Goal: Transaction & Acquisition: Purchase product/service

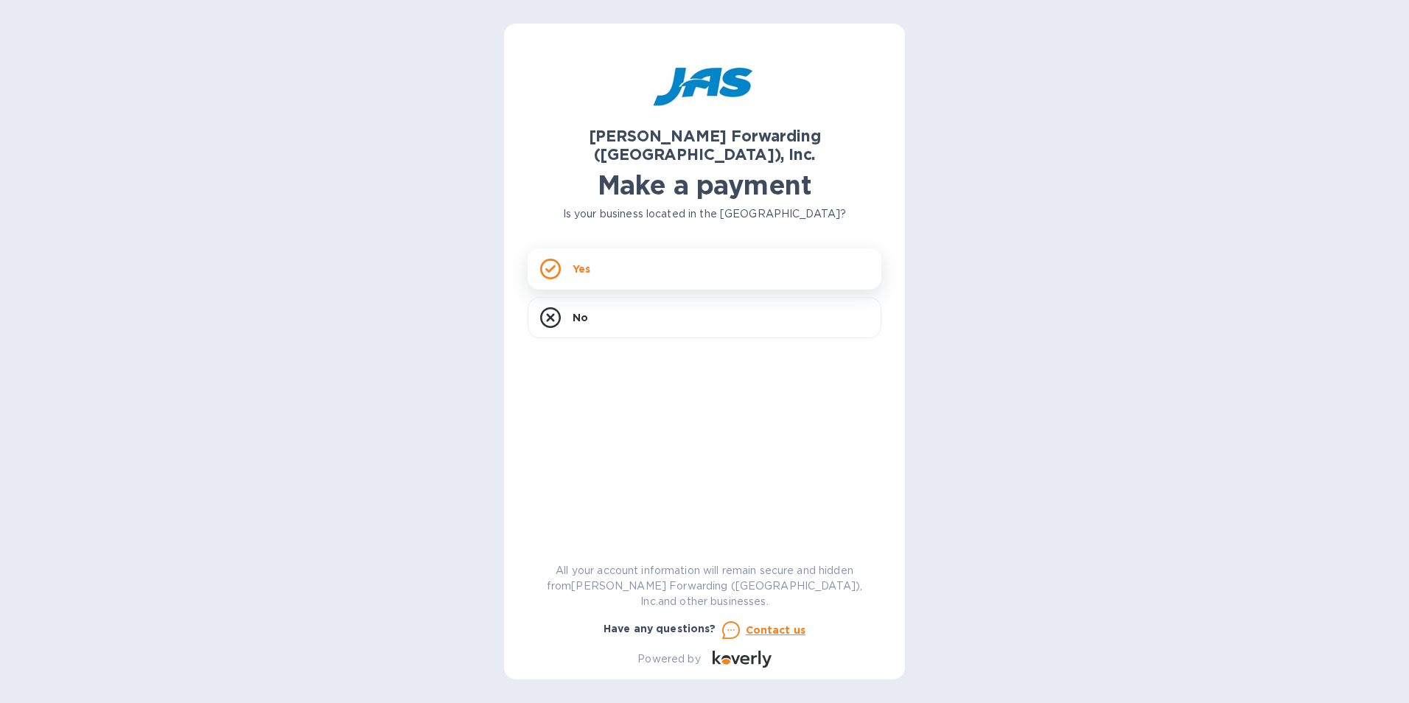
click at [626, 248] on div "Yes" at bounding box center [705, 268] width 354 height 41
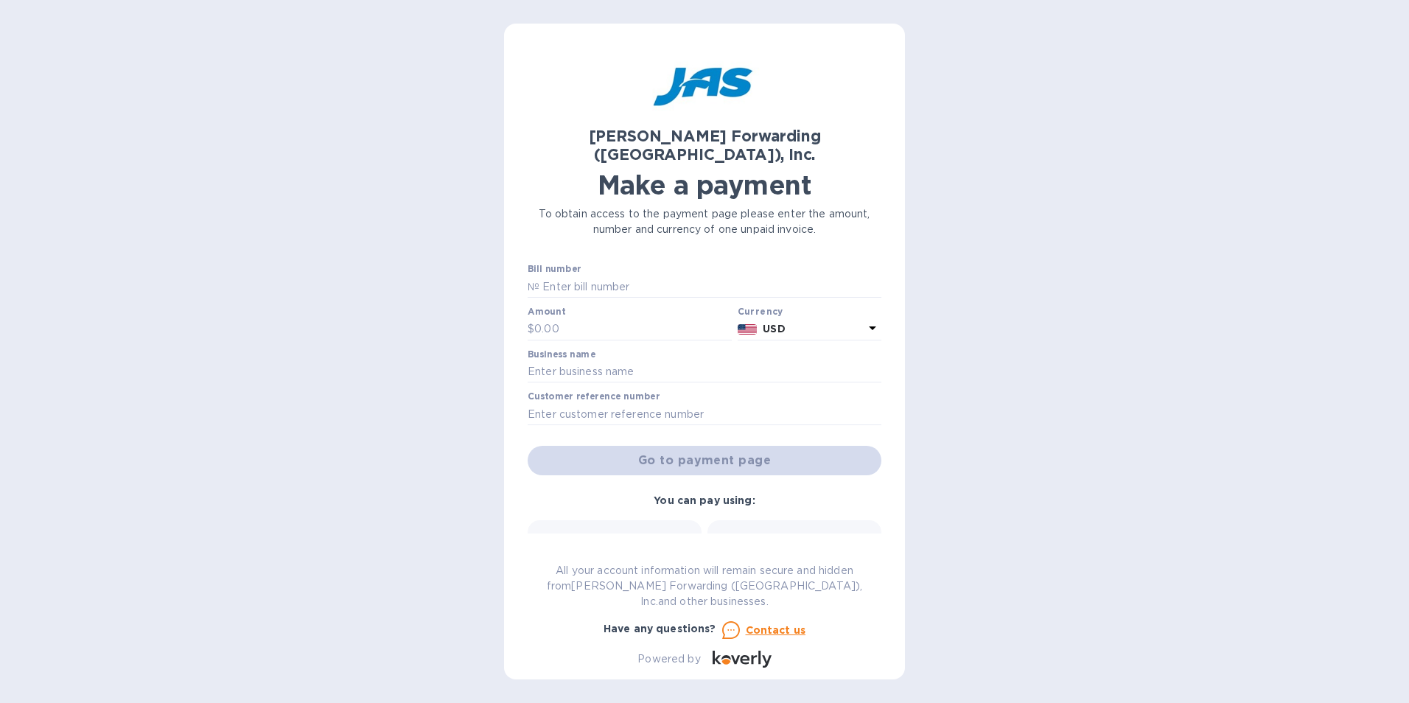
click at [602, 307] on div "Amount $" at bounding box center [630, 324] width 204 height 34
click at [603, 318] on input "text" at bounding box center [633, 329] width 198 height 22
type input "1"
click at [607, 361] on input "text" at bounding box center [705, 372] width 354 height 22
type input "MEI System Inc"
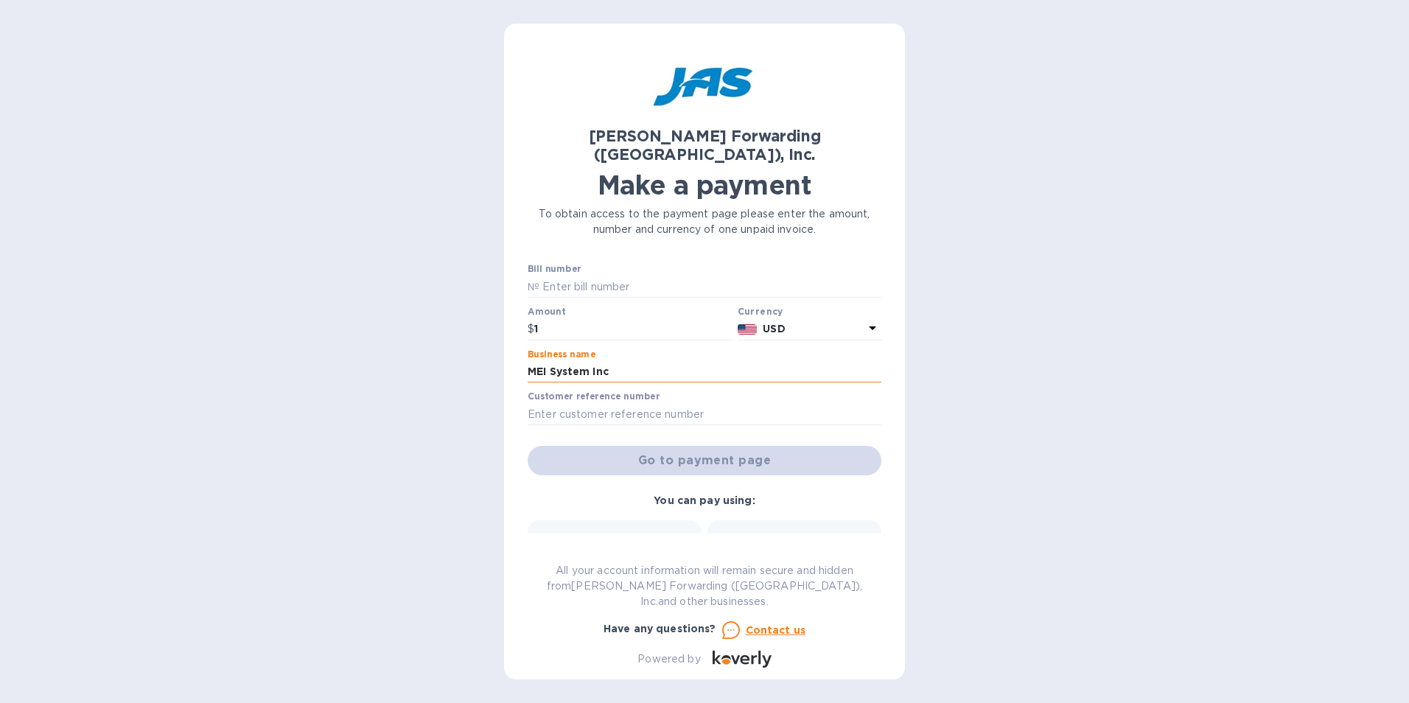
type input "CHI503203970"
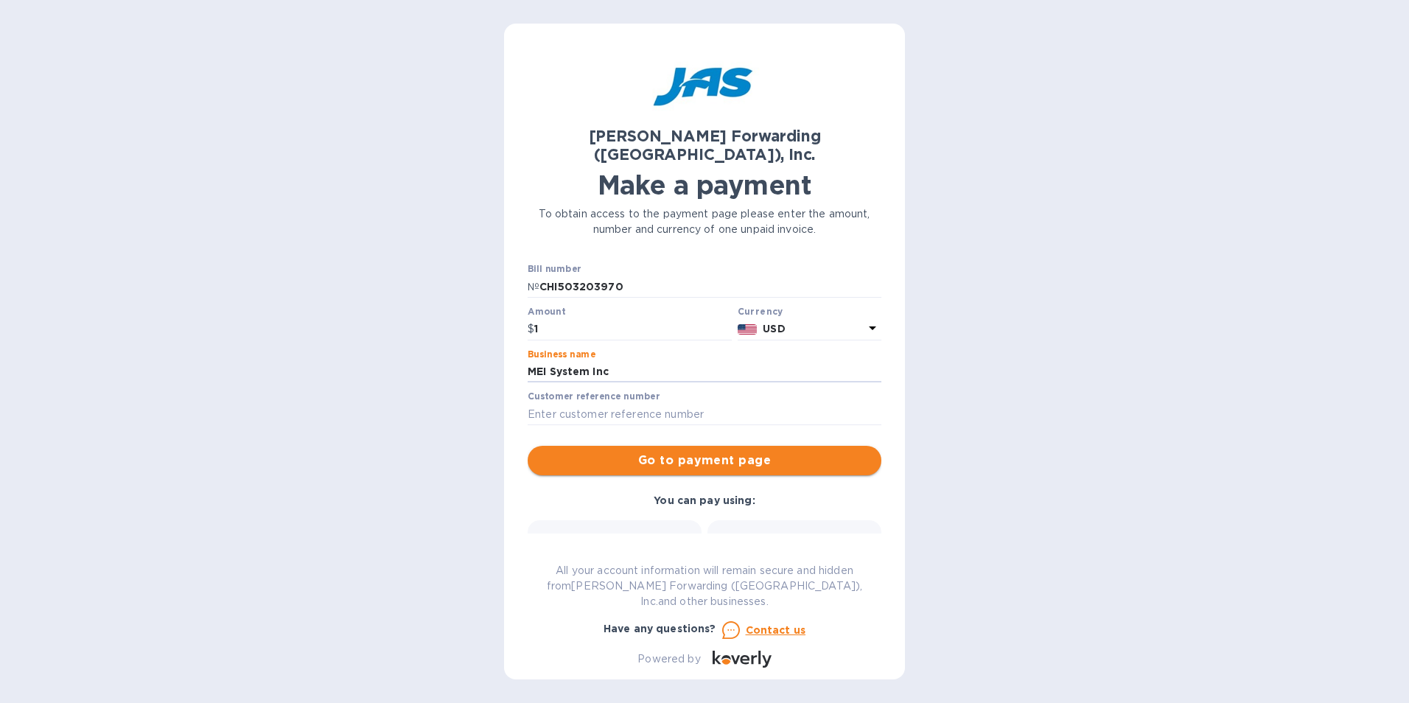
click at [618, 452] on span "Go to payment page" at bounding box center [704, 461] width 330 height 18
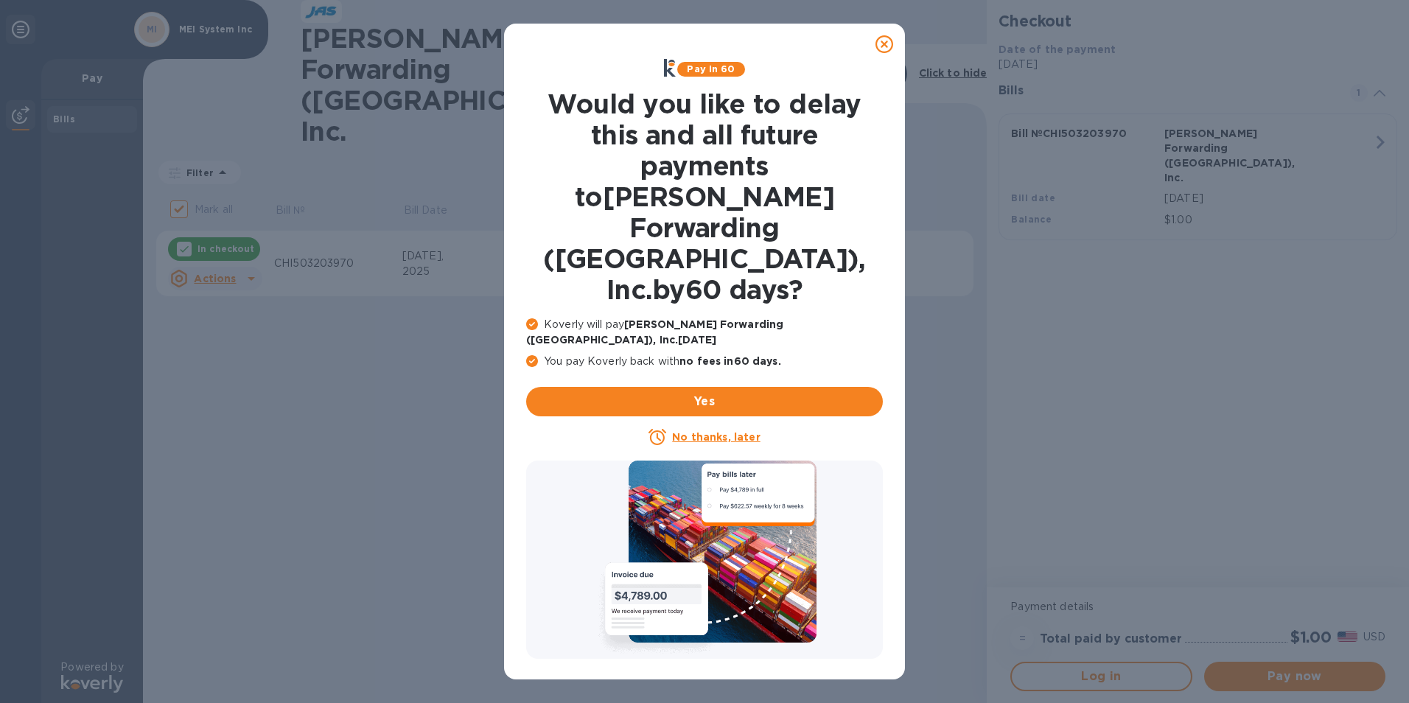
click at [887, 41] on icon at bounding box center [885, 44] width 18 height 18
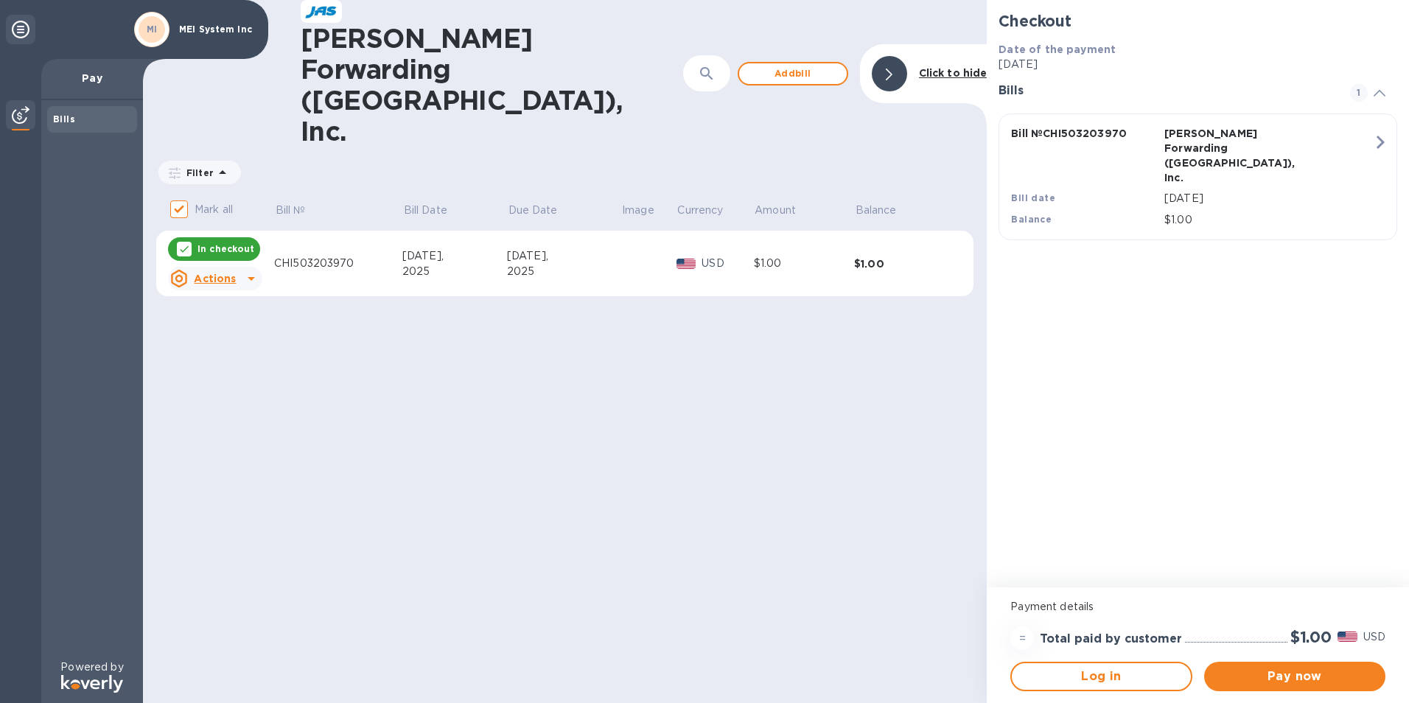
click at [229, 267] on div "Actions" at bounding box center [202, 279] width 71 height 24
click at [231, 293] on b "Delete" at bounding box center [227, 288] width 37 height 12
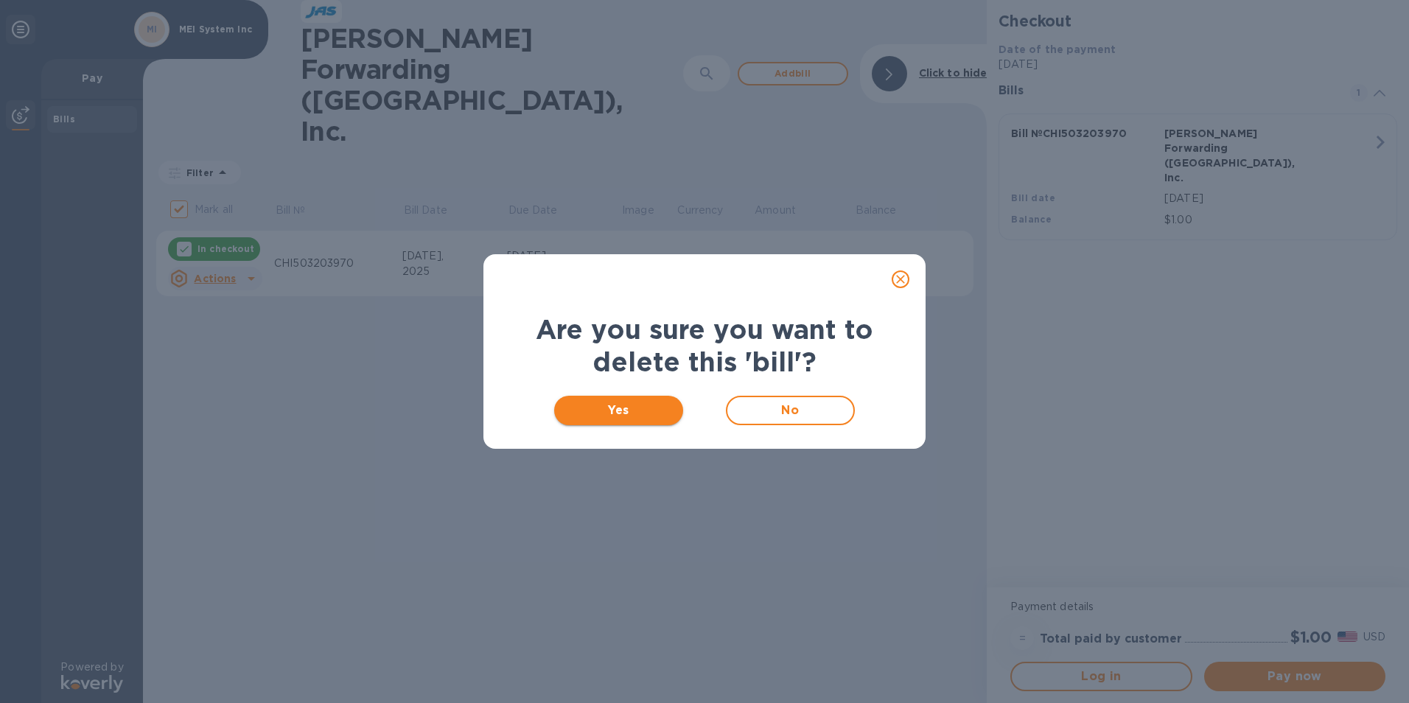
click at [643, 412] on span "Yes" at bounding box center [618, 411] width 105 height 18
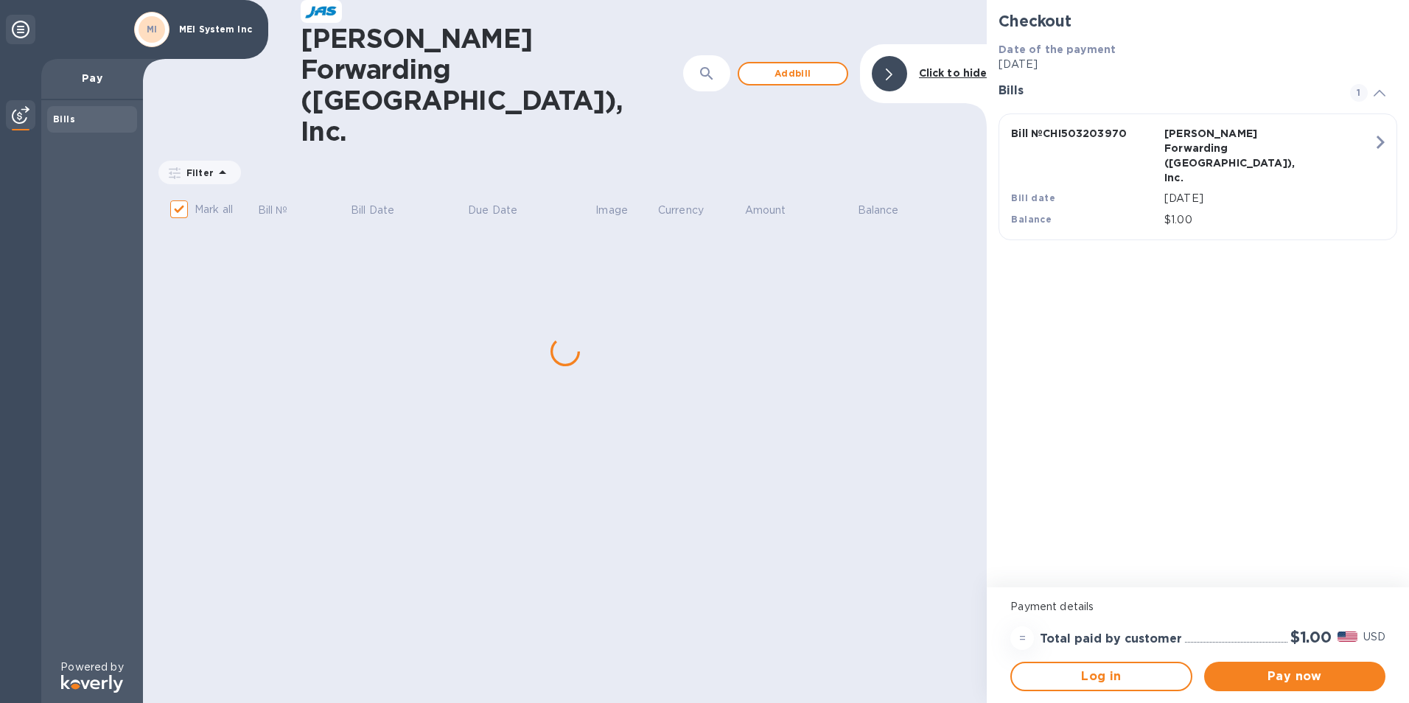
checkbox input "false"
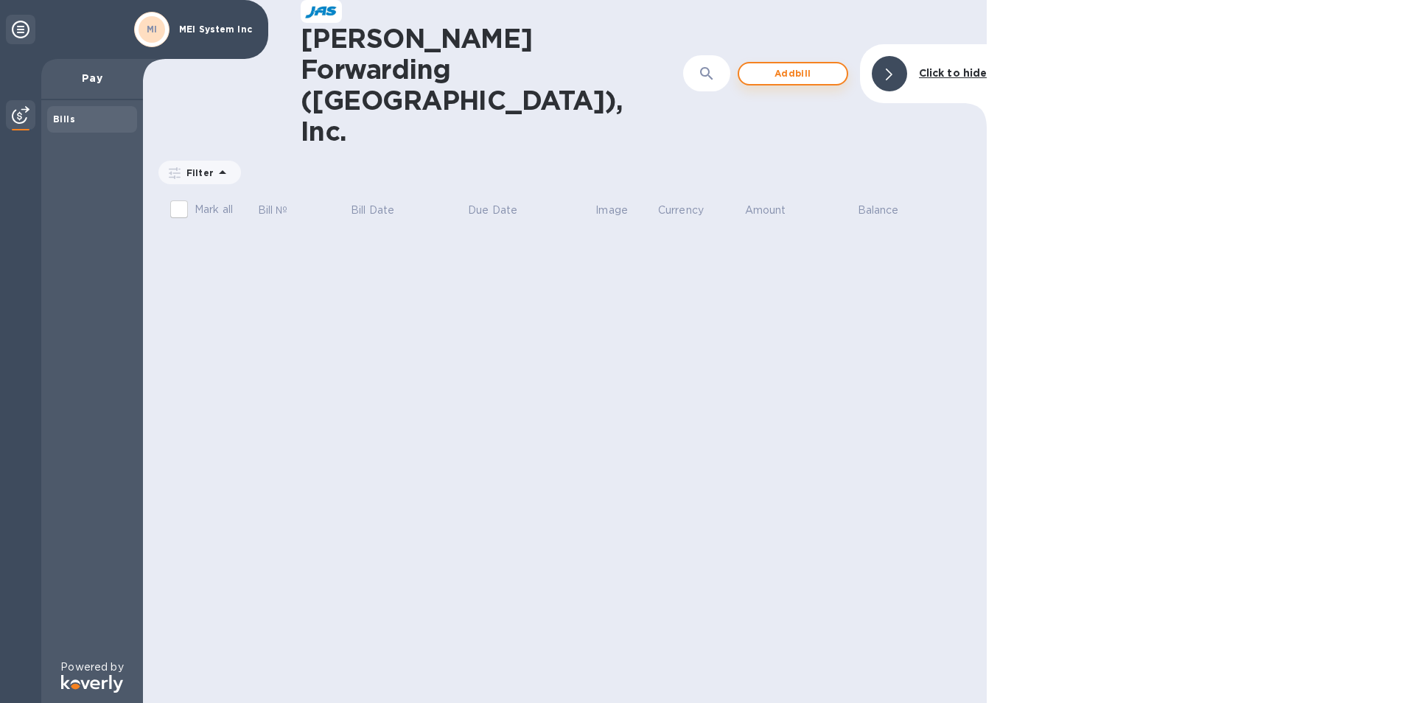
click at [793, 65] on span "Add bill" at bounding box center [793, 74] width 84 height 18
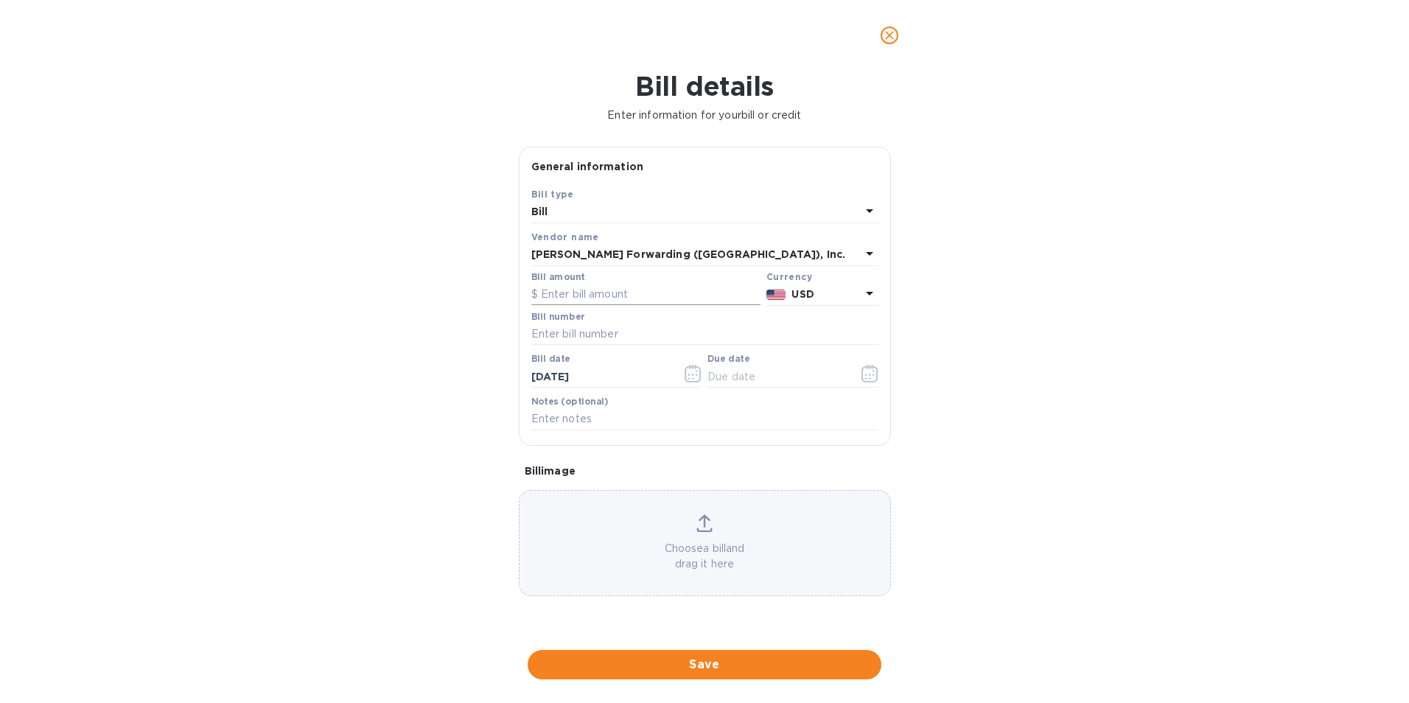
click at [579, 291] on input "text" at bounding box center [645, 295] width 229 height 22
type input "236.00"
type input "CHI503332378"
type input "[DATE]"
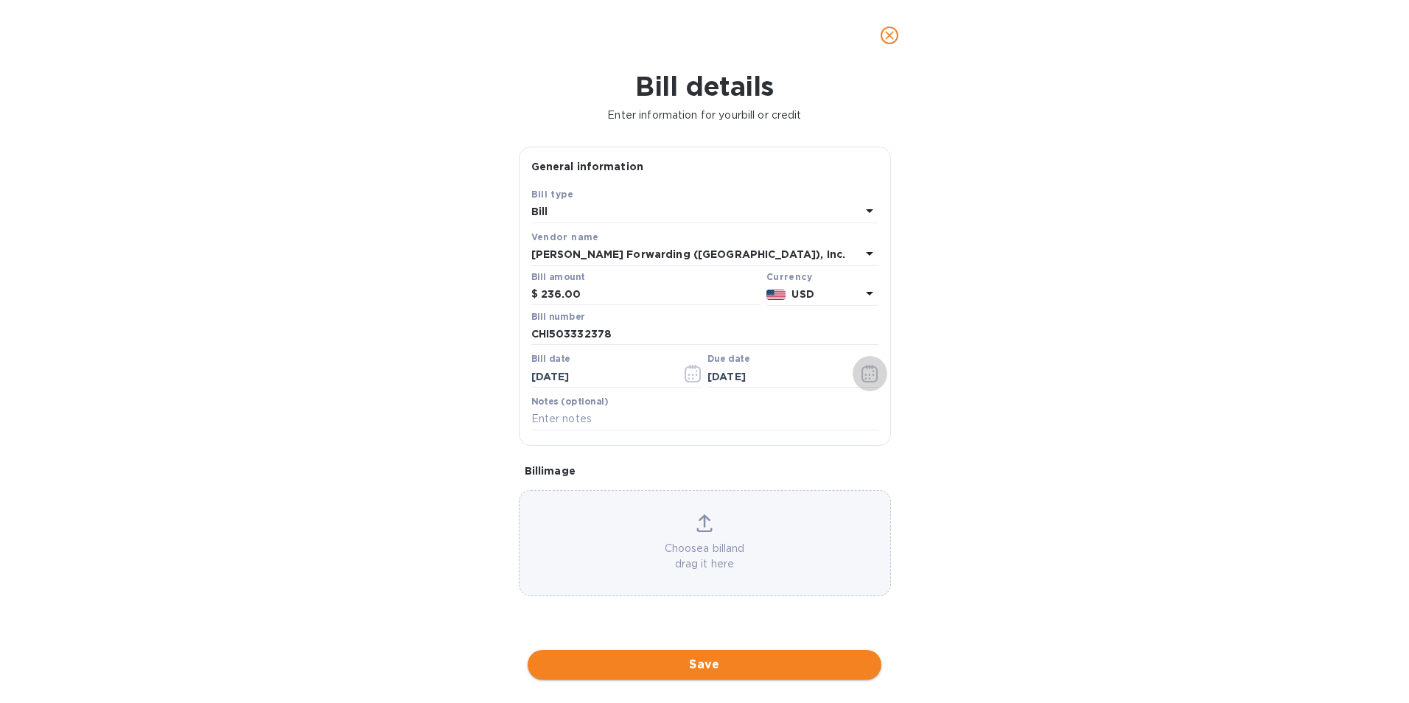
click at [597, 653] on button "Save" at bounding box center [705, 664] width 354 height 29
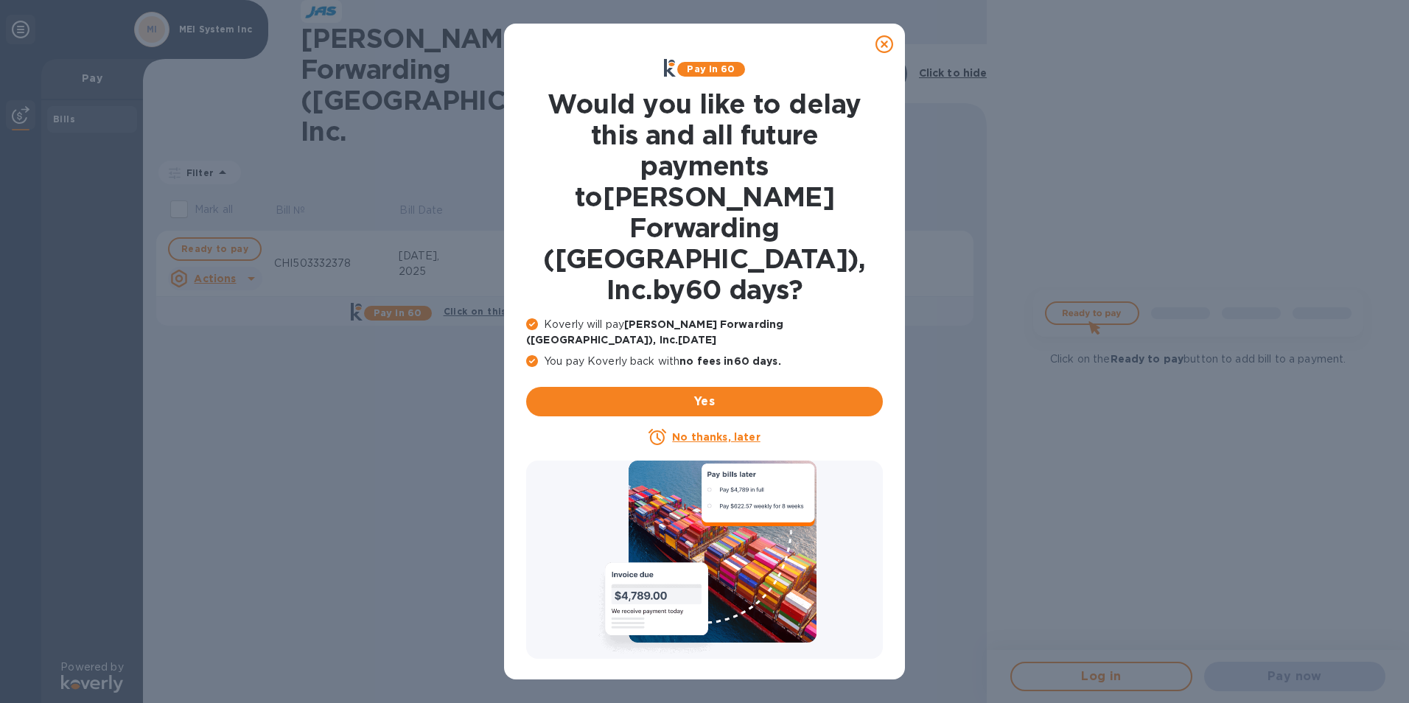
click at [887, 39] on icon at bounding box center [885, 44] width 18 height 18
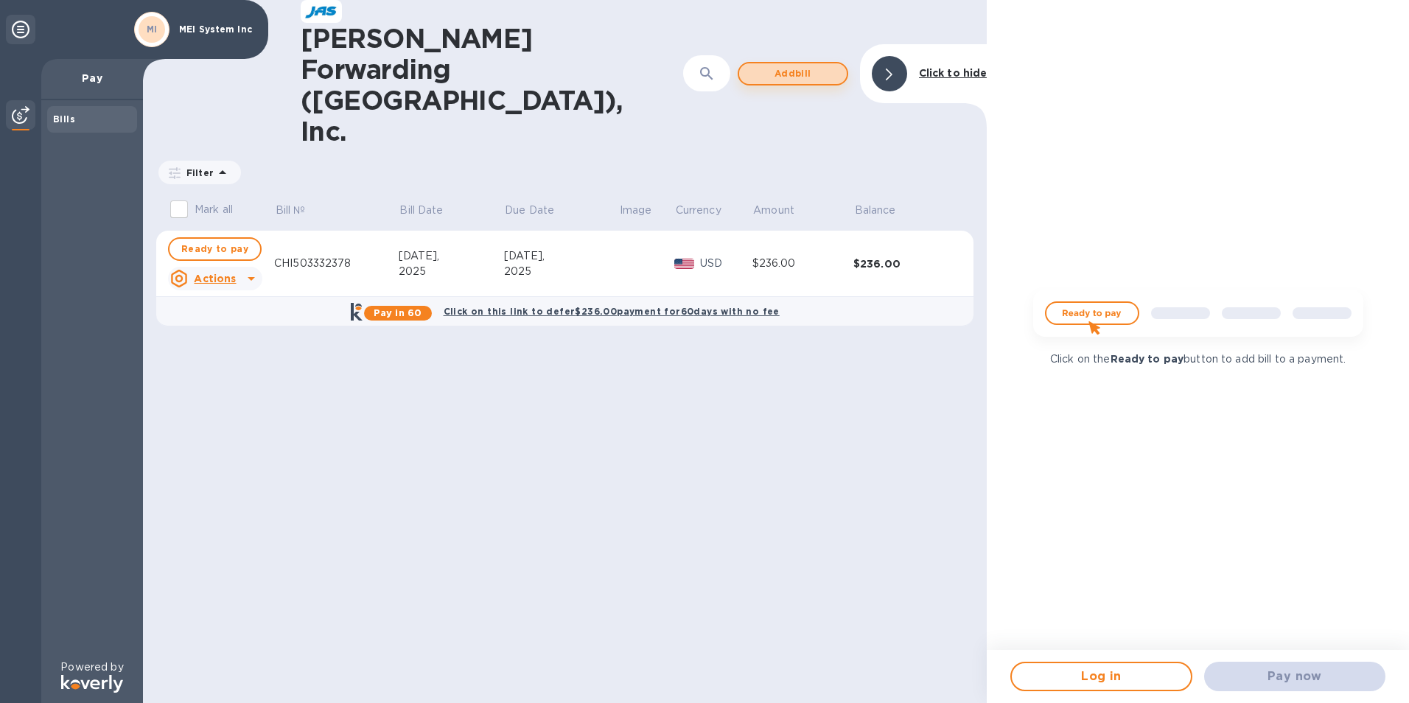
click at [783, 65] on span "Add bill" at bounding box center [793, 74] width 84 height 18
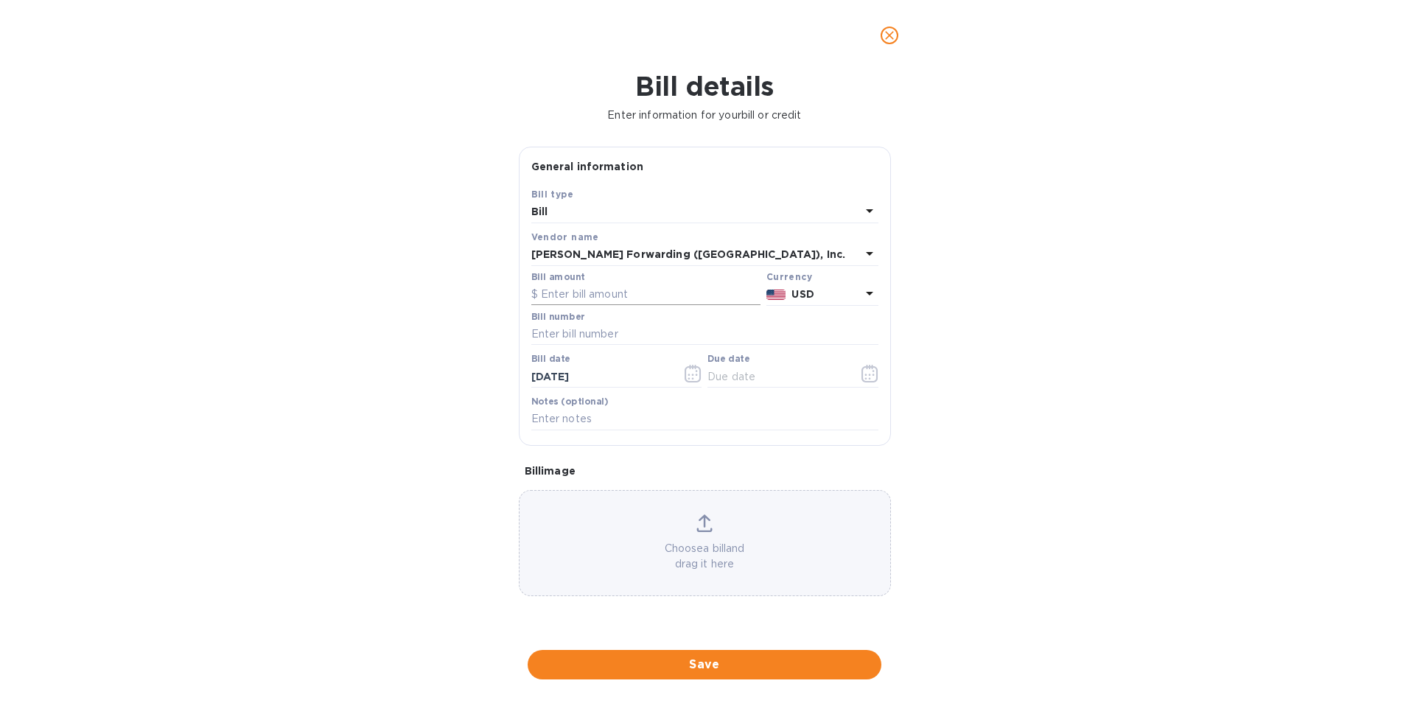
click at [575, 294] on input "text" at bounding box center [645, 295] width 229 height 22
type input "1,200"
type input "CHI503335135"
type input "[DATE]"
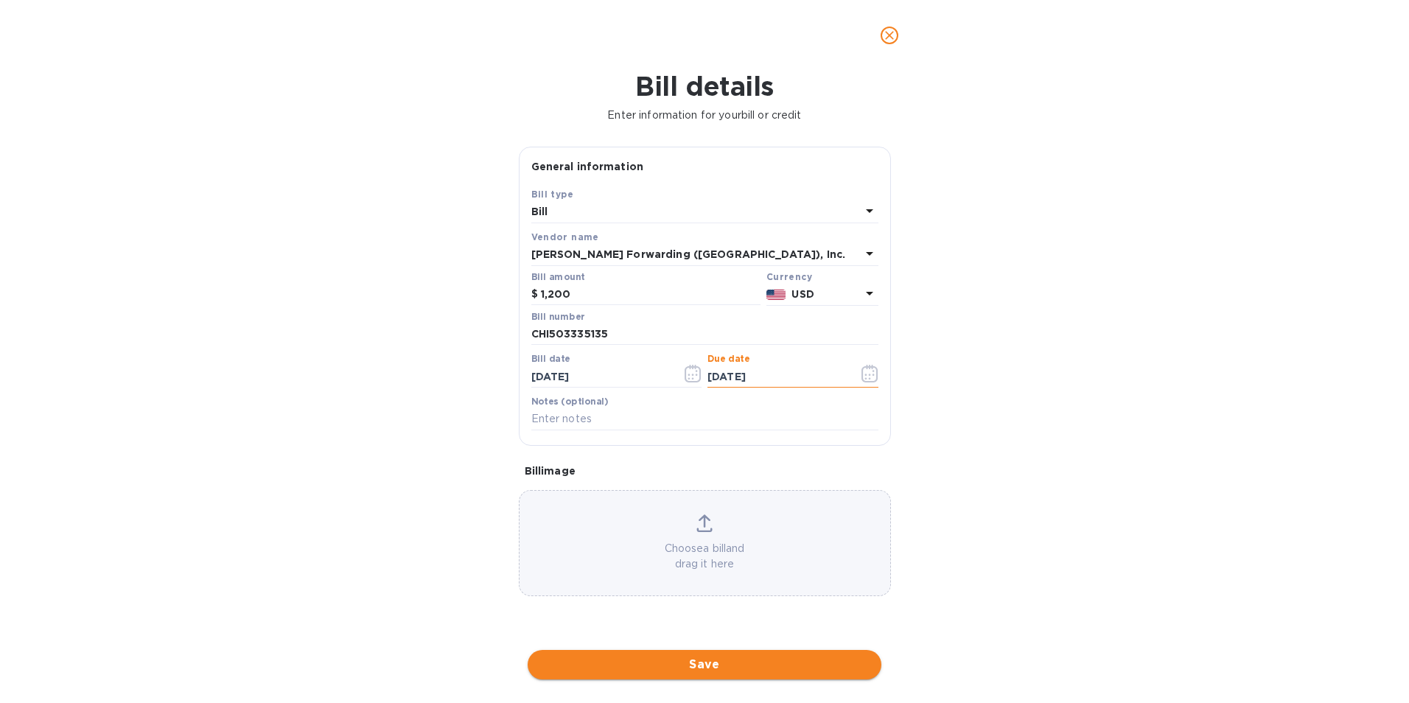
click at [647, 660] on span "Save" at bounding box center [704, 665] width 330 height 18
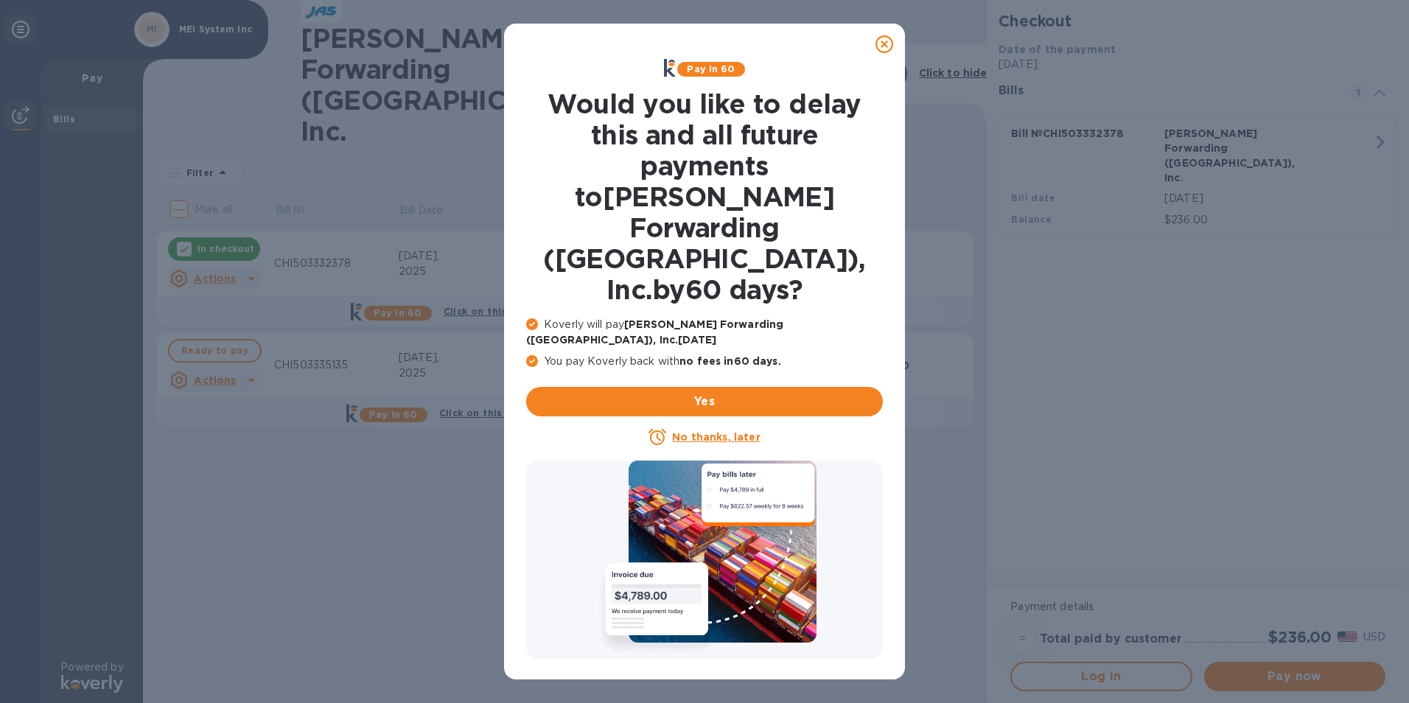
click at [890, 43] on icon at bounding box center [885, 44] width 18 height 18
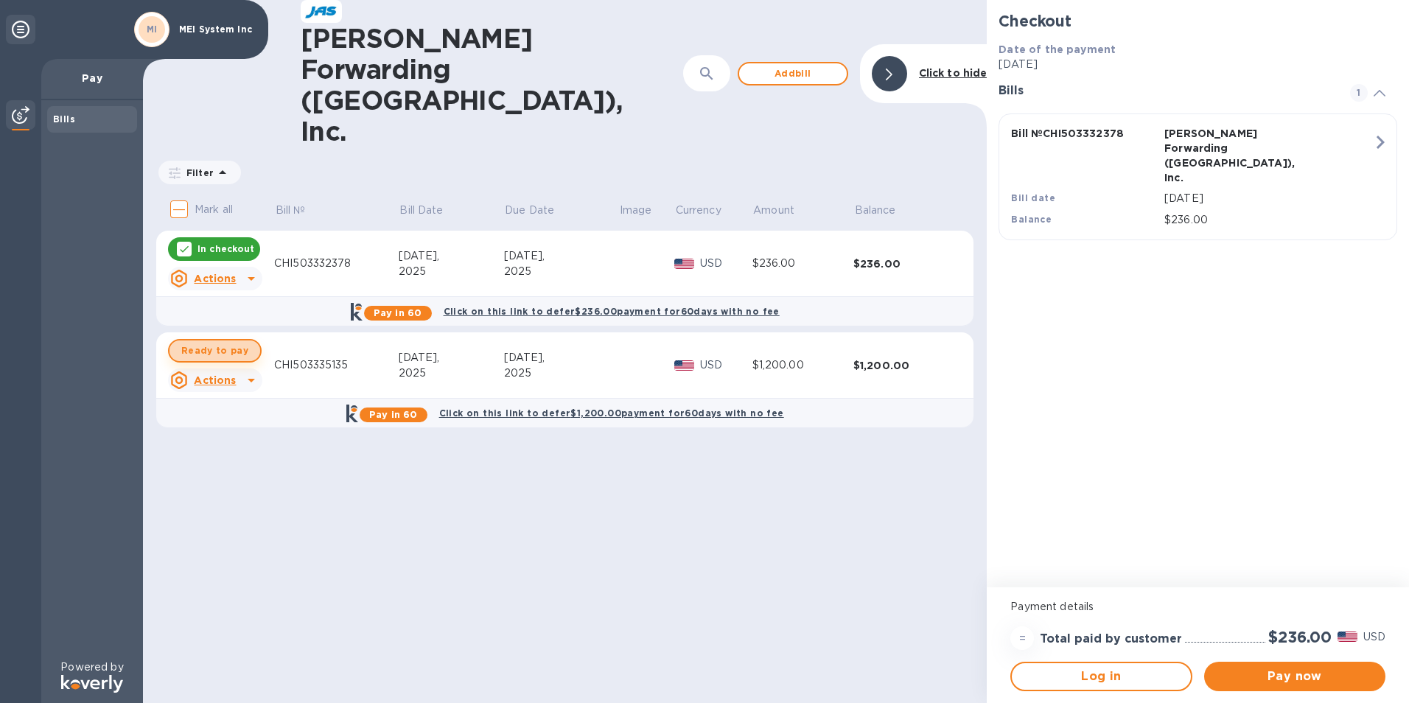
click at [223, 342] on span "Ready to pay" at bounding box center [214, 351] width 67 height 18
checkbox input "true"
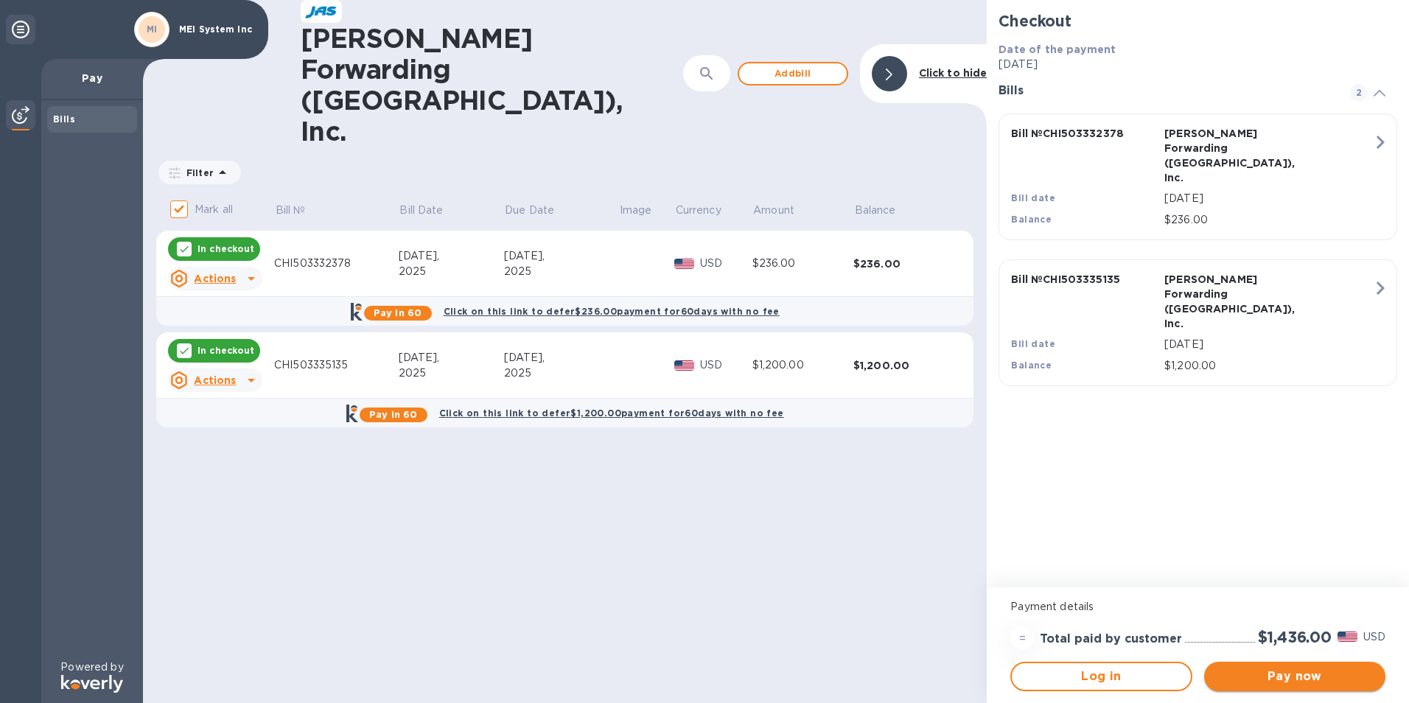
click at [1268, 674] on span "Pay now" at bounding box center [1295, 677] width 158 height 18
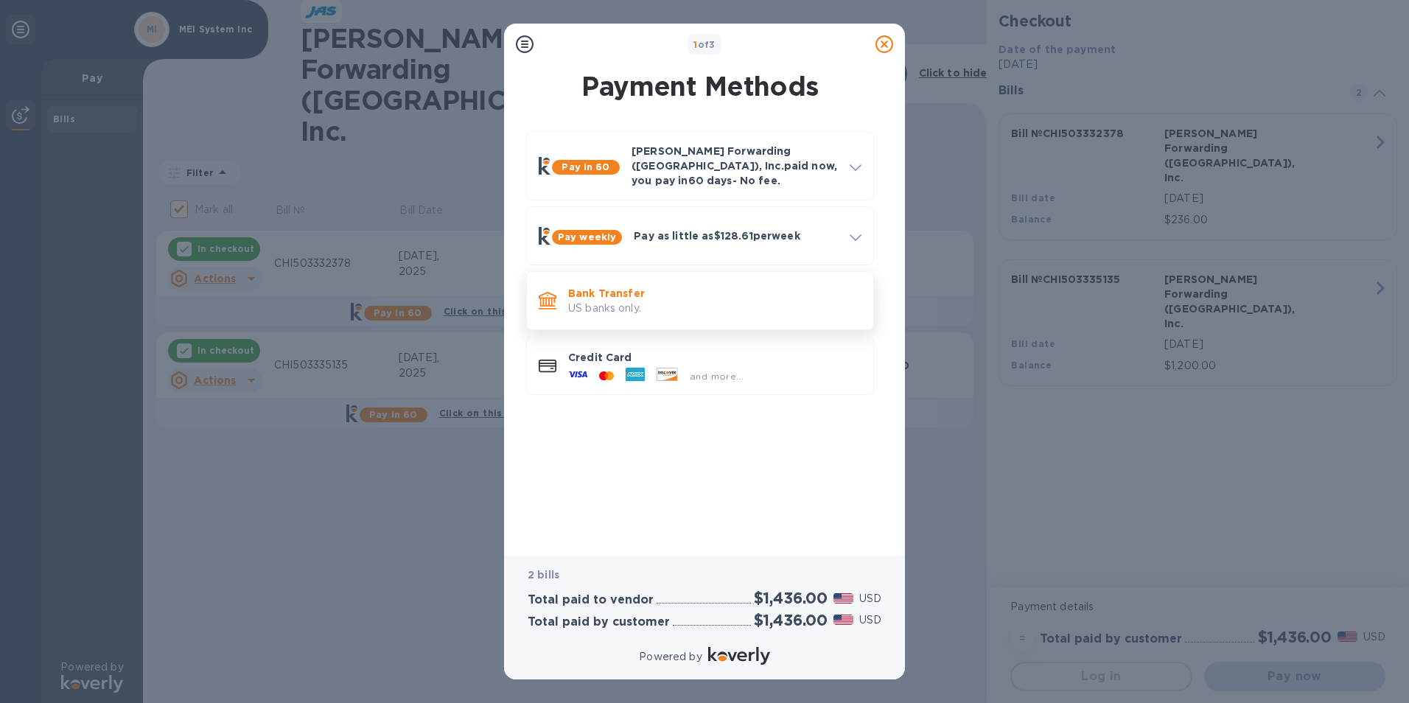
click at [601, 303] on p "US banks only." at bounding box center [714, 308] width 293 height 15
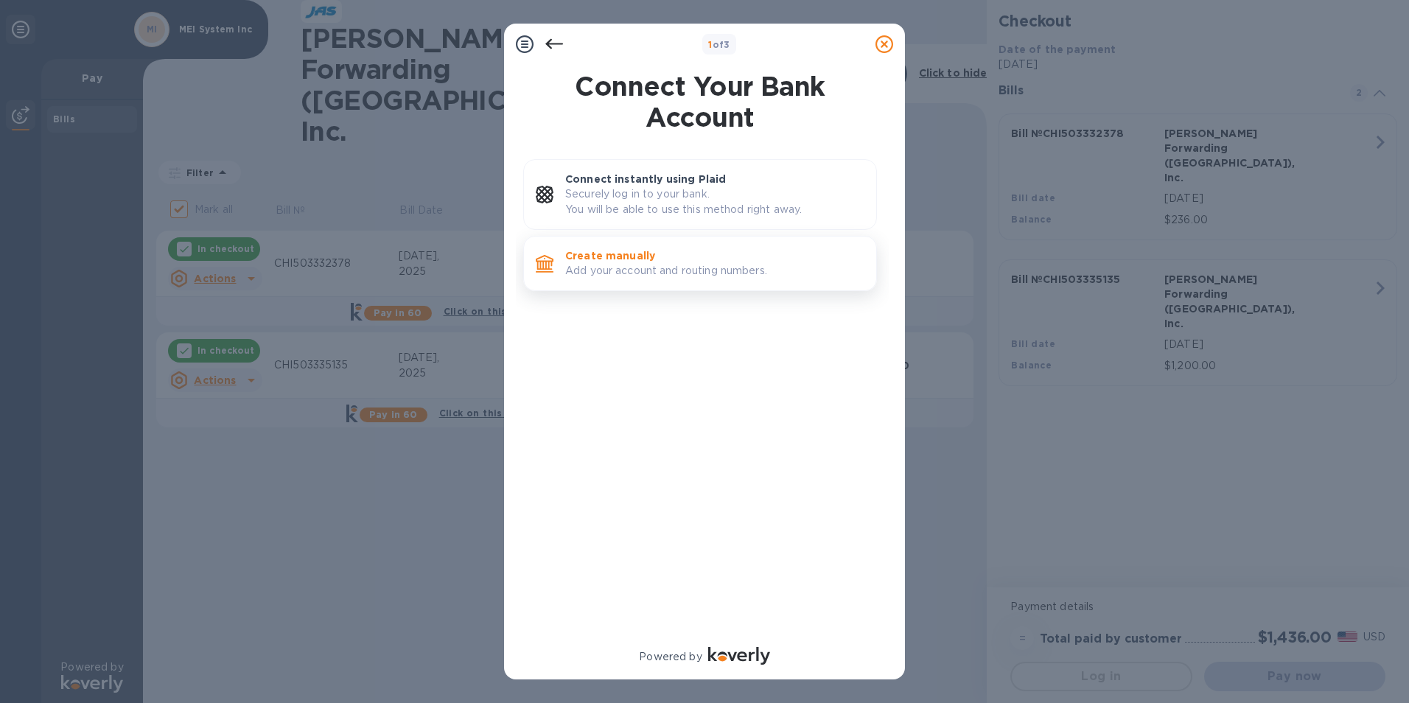
click at [637, 262] on p "Create manually" at bounding box center [714, 255] width 299 height 15
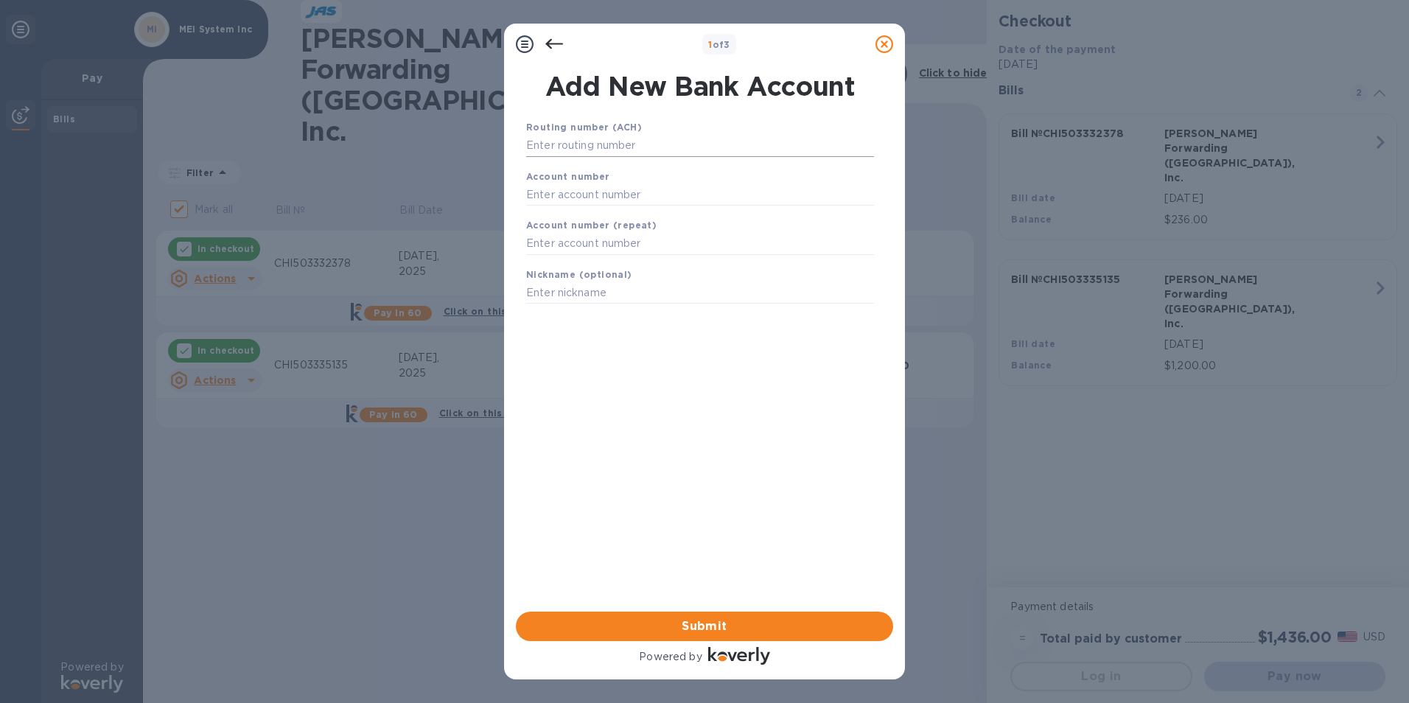
click at [572, 148] on input "text" at bounding box center [700, 146] width 348 height 22
click at [558, 192] on input "text" at bounding box center [700, 195] width 348 height 22
click at [565, 140] on input "text" at bounding box center [700, 146] width 348 height 22
paste input "081904808"
type input "081904808"
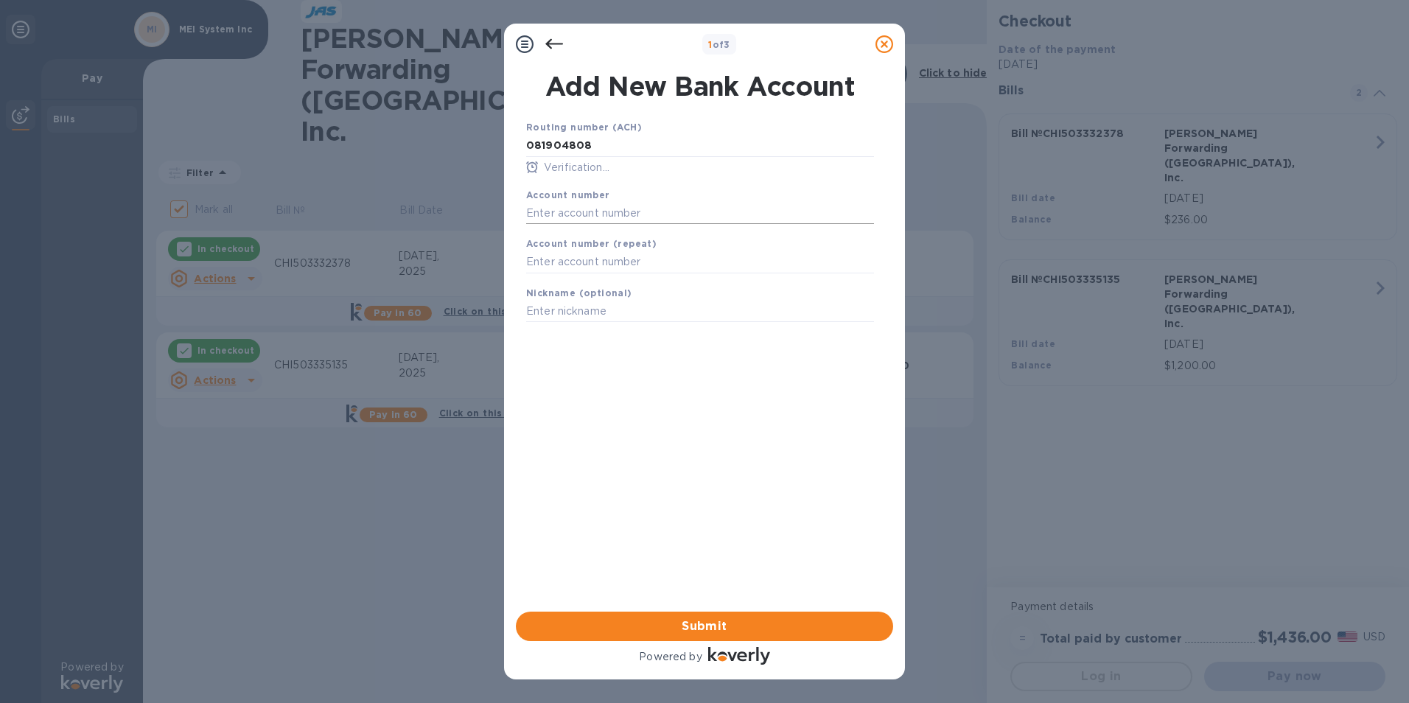
click at [579, 201] on div "Account number" at bounding box center [700, 205] width 360 height 49
click at [589, 215] on input "text" at bounding box center [700, 213] width 348 height 22
click at [607, 211] on input "text" at bounding box center [700, 213] width 348 height 22
paste input "291016278318"
type input "291016278318"
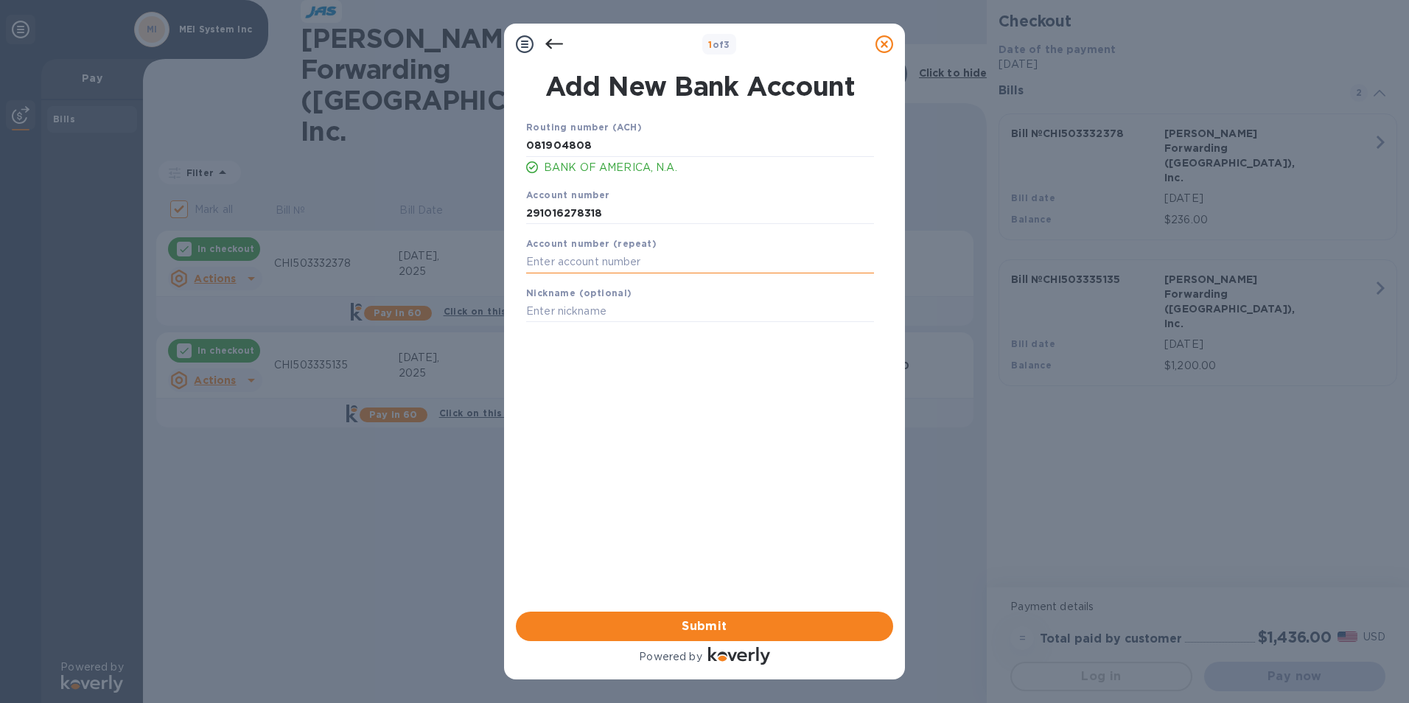
click at [586, 264] on input "text" at bounding box center [700, 262] width 348 height 22
paste input "291016278318"
type input "291016278318"
click at [649, 623] on span "Submit" at bounding box center [705, 627] width 354 height 18
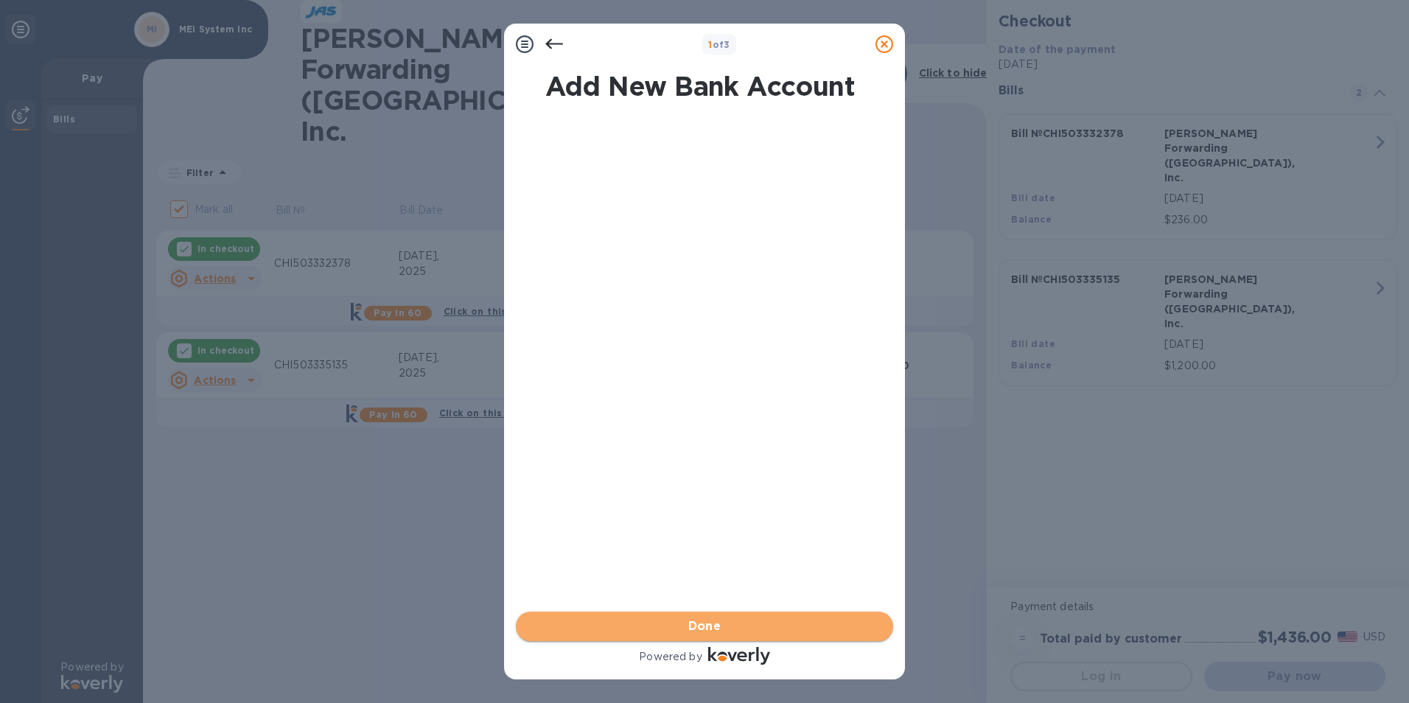
click at [649, 623] on span "Done" at bounding box center [705, 627] width 354 height 18
click at [649, 623] on span "Submit" at bounding box center [705, 627] width 354 height 18
